Goal: Task Accomplishment & Management: Manage account settings

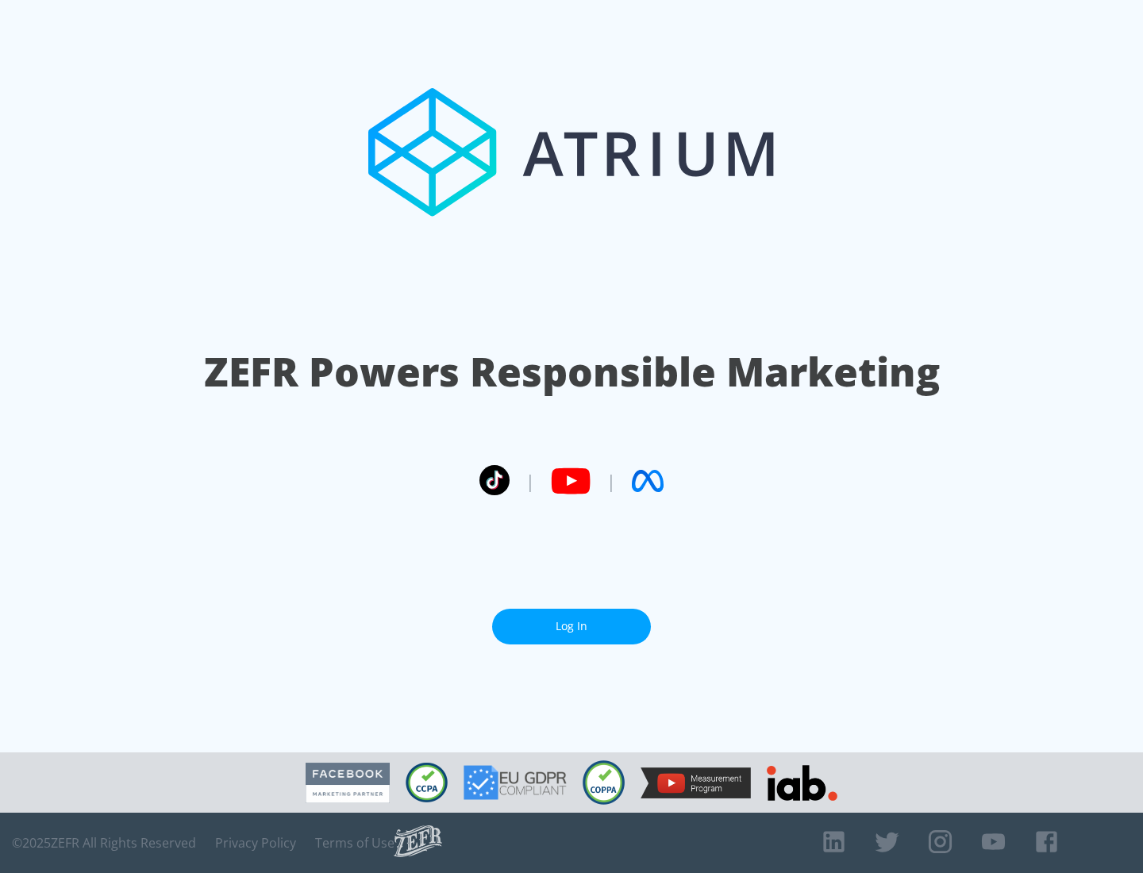
click at [572, 627] on link "Log In" at bounding box center [571, 627] width 159 height 36
